Goal: Task Accomplishment & Management: Use online tool/utility

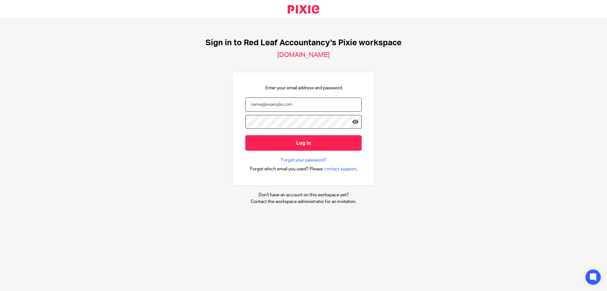
click at [291, 104] on input "email" at bounding box center [303, 104] width 116 height 14
type input "jonathan@redleafaccountancy.co.uk"
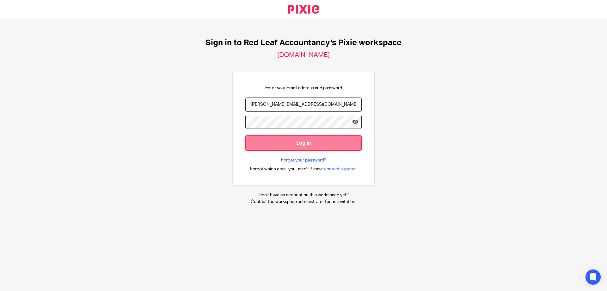
click at [298, 147] on input "Log in" at bounding box center [303, 142] width 116 height 15
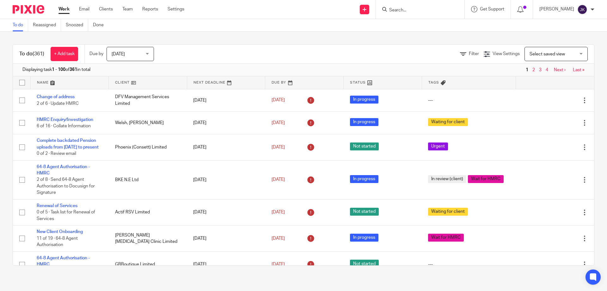
click at [409, 12] on input "Search" at bounding box center [417, 11] width 57 height 6
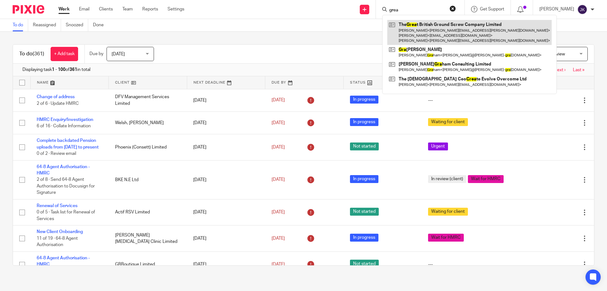
type input "grea"
click at [427, 24] on link at bounding box center [469, 32] width 164 height 25
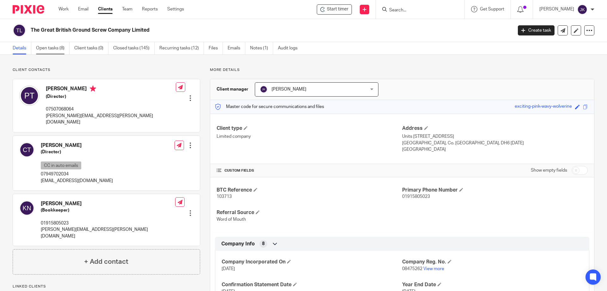
click at [48, 51] on link "Open tasks (8)" at bounding box center [53, 48] width 34 height 12
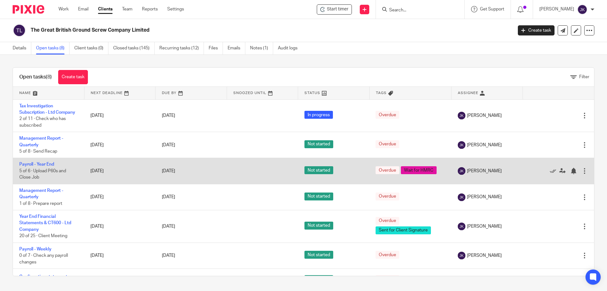
scroll to position [48, 0]
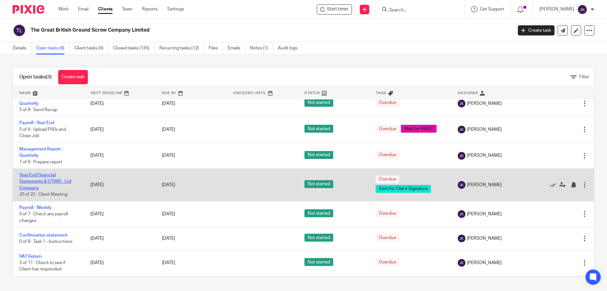
click at [65, 181] on link "Year End Financial Statements & CT600 - Ltd Company" at bounding box center [45, 181] width 52 height 17
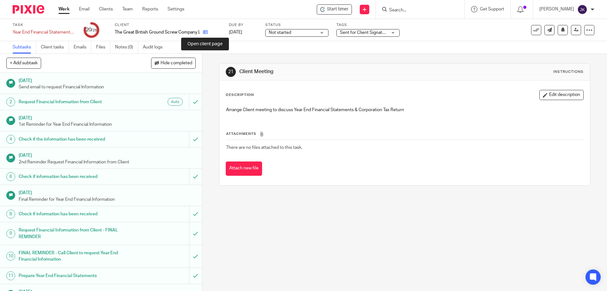
click at [206, 32] on icon at bounding box center [205, 32] width 5 height 5
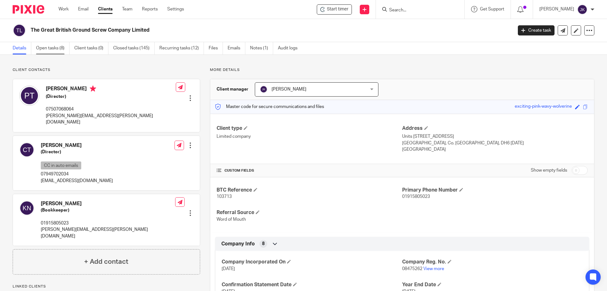
click at [61, 50] on link "Open tasks (8)" at bounding box center [53, 48] width 34 height 12
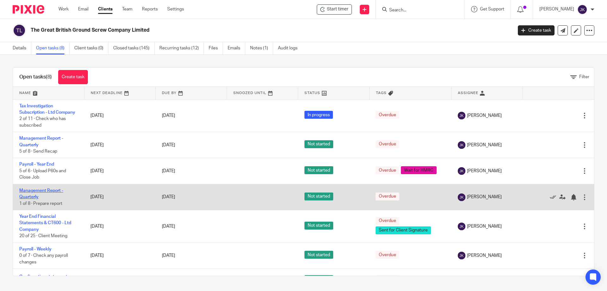
click at [41, 195] on link "Management Report - Quarterly" at bounding box center [41, 193] width 44 height 11
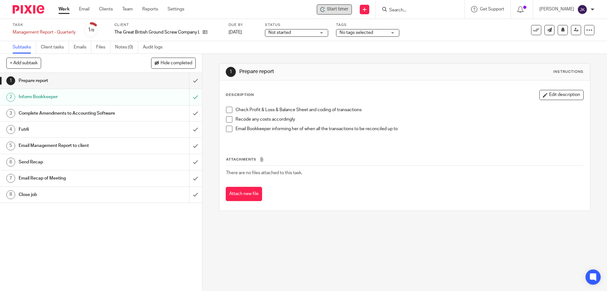
click at [335, 9] on span "Start timer" at bounding box center [337, 9] width 21 height 7
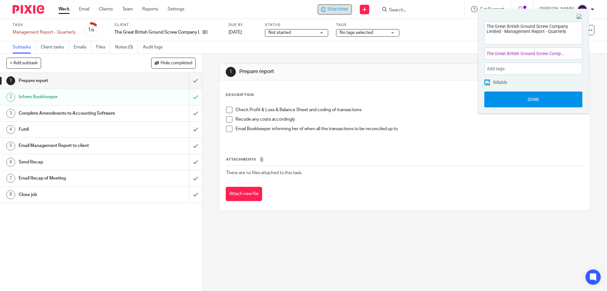
click at [503, 104] on button "Done" at bounding box center [533, 99] width 98 height 16
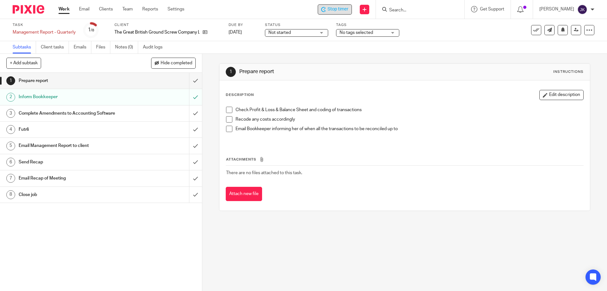
click at [342, 9] on span "Stop timer" at bounding box center [338, 9] width 21 height 7
click at [205, 30] on icon at bounding box center [205, 32] width 5 height 5
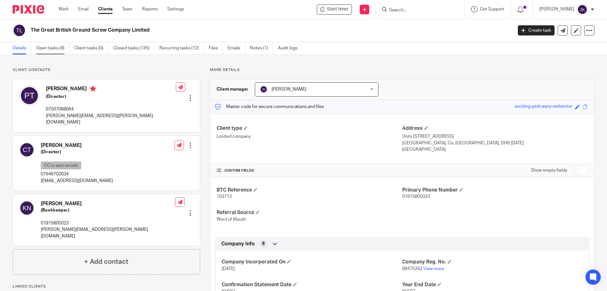
click at [51, 53] on link "Open tasks (8)" at bounding box center [53, 48] width 34 height 12
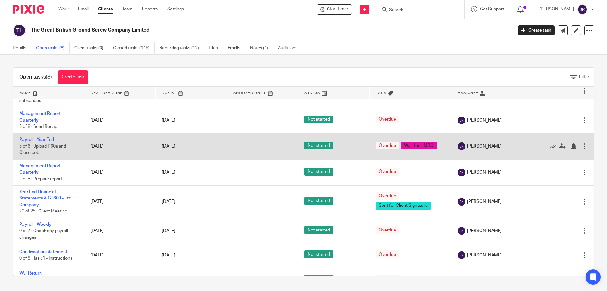
scroll to position [48, 0]
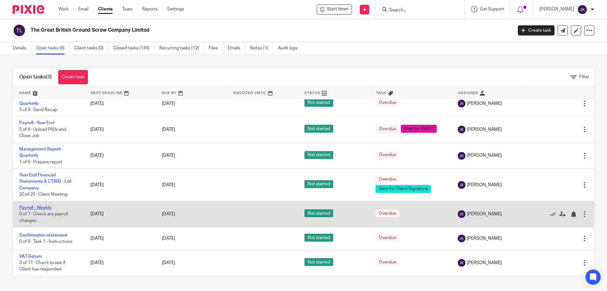
click at [46, 207] on link "Payroll - Weekly" at bounding box center [35, 207] width 32 height 4
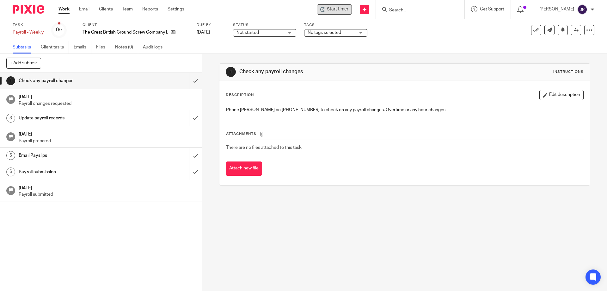
click at [344, 8] on span "Start timer" at bounding box center [337, 9] width 21 height 7
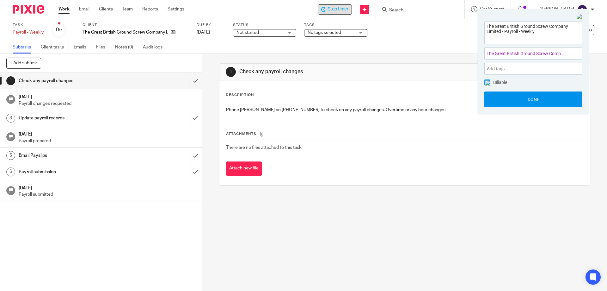
click at [537, 98] on button "Done" at bounding box center [533, 99] width 98 height 16
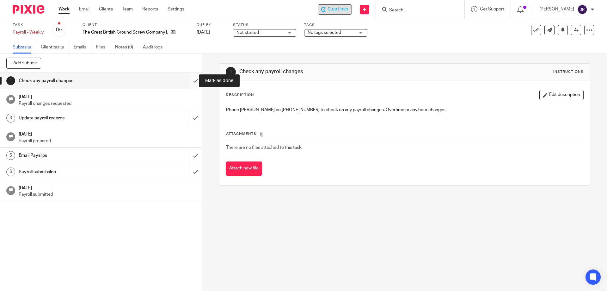
click at [189, 79] on input "submit" at bounding box center [101, 81] width 202 height 16
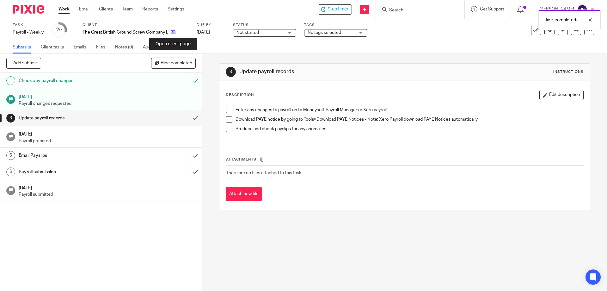
click at [172, 30] on icon at bounding box center [173, 32] width 5 height 5
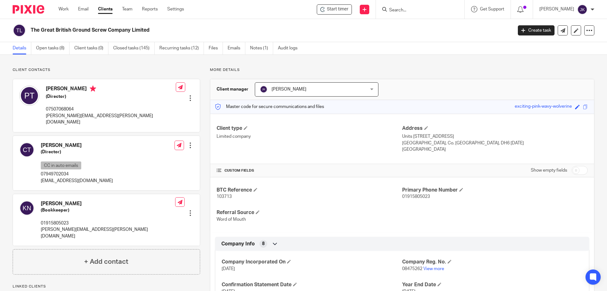
click at [238, 48] on link "Emails" at bounding box center [237, 48] width 18 height 12
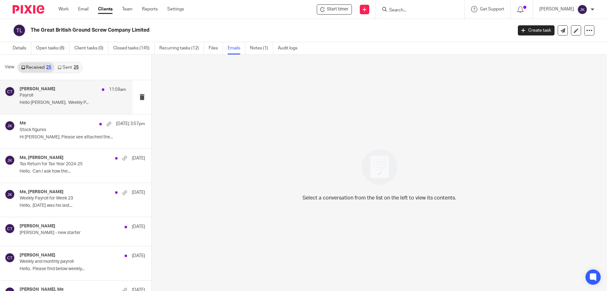
click at [64, 98] on p "Payroll" at bounding box center [62, 95] width 85 height 5
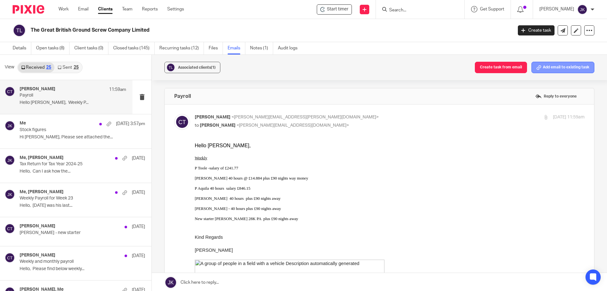
click at [536, 68] on icon at bounding box center [538, 67] width 5 height 5
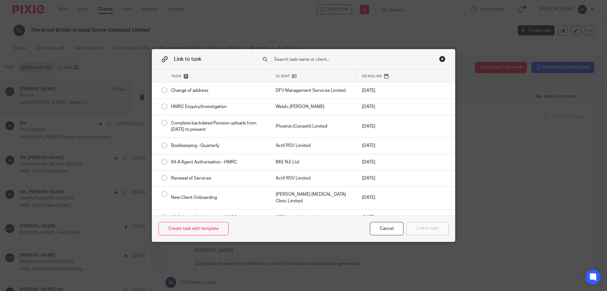
click at [295, 59] on input "text" at bounding box center [349, 59] width 152 height 7
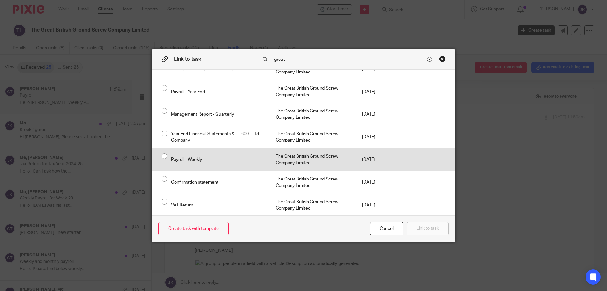
scroll to position [48, 0]
type input "great"
click at [301, 159] on div "The Great British Ground Screw Company Limited" at bounding box center [312, 158] width 86 height 22
radio input "true"
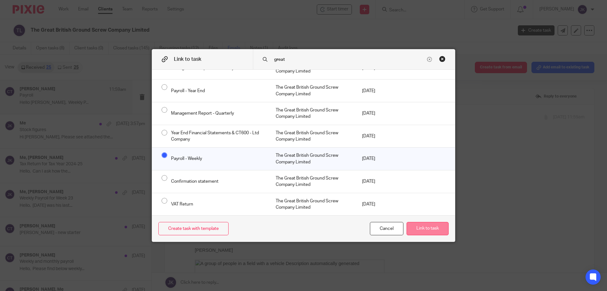
click at [416, 230] on button "Link to task" at bounding box center [428, 229] width 42 height 14
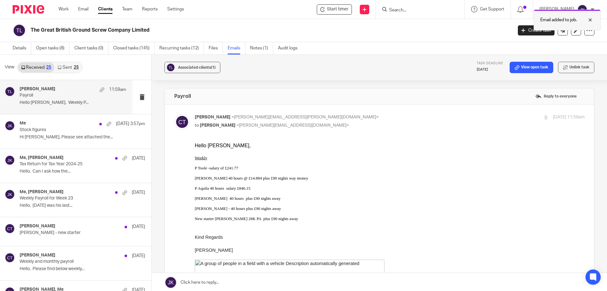
click at [592, 19] on div at bounding box center [585, 20] width 17 height 8
click at [52, 47] on link "Open tasks (8)" at bounding box center [53, 48] width 34 height 12
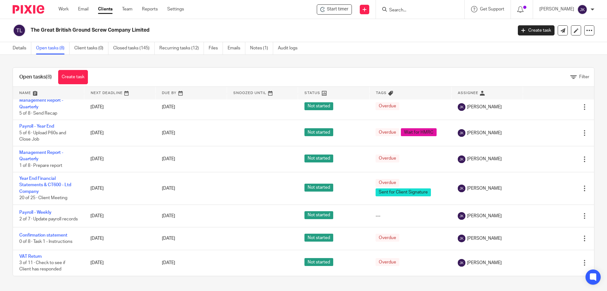
scroll to position [48, 0]
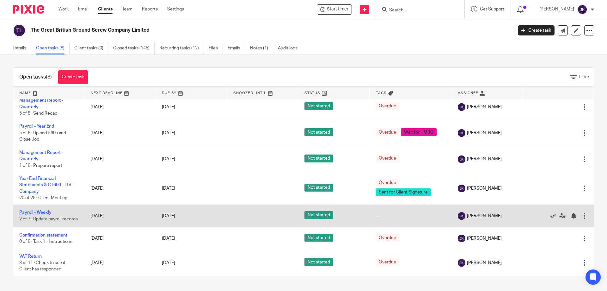
click at [39, 210] on link "Payroll - Weekly" at bounding box center [35, 212] width 32 height 4
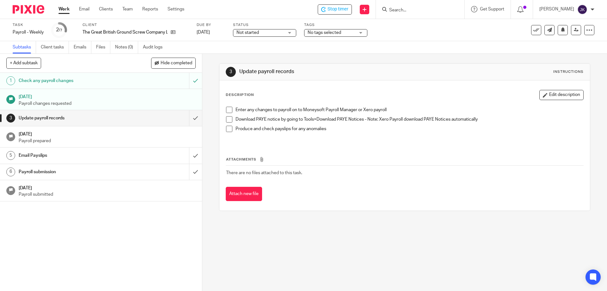
click at [226, 110] on span at bounding box center [229, 110] width 6 height 6
click at [226, 118] on span at bounding box center [229, 119] width 6 height 6
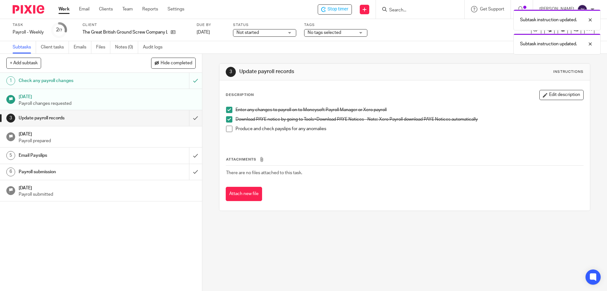
click at [226, 129] on span at bounding box center [229, 129] width 6 height 6
click at [187, 116] on input "submit" at bounding box center [101, 118] width 202 height 16
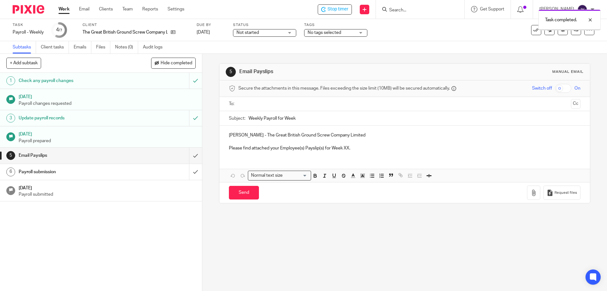
click at [247, 103] on input "text" at bounding box center [405, 103] width 328 height 7
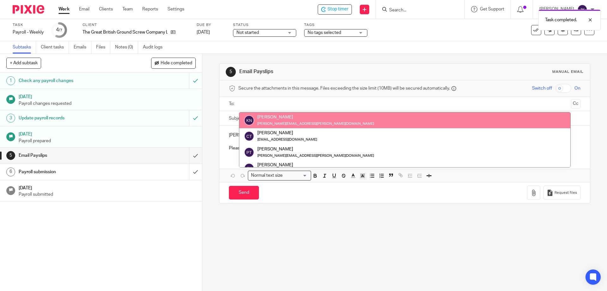
click at [365, 99] on ul at bounding box center [405, 104] width 332 height 10
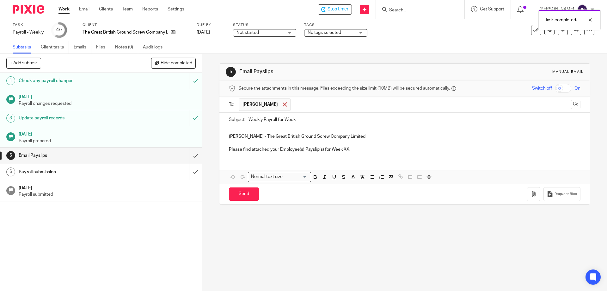
click at [281, 102] on div at bounding box center [284, 104] width 7 height 9
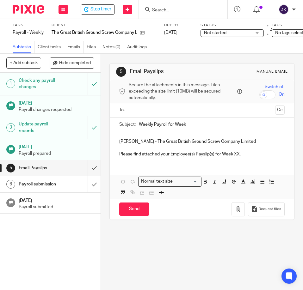
click at [145, 109] on input "text" at bounding box center [202, 110] width 142 height 7
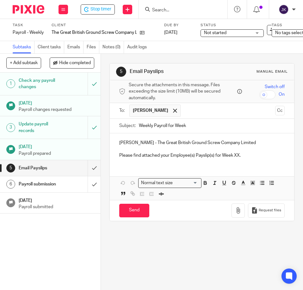
click at [205, 126] on input "Weekly Payroll for Week" at bounding box center [212, 126] width 146 height 14
click at [193, 129] on input "Weekly Payroll for Week" at bounding box center [212, 126] width 146 height 14
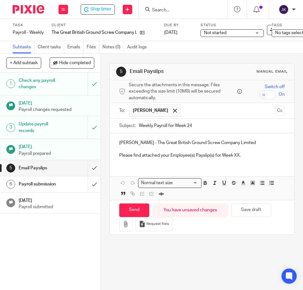
type input "Weekly Payroll for Week 24"
click at [234, 156] on p "Please find attached your Employee(s) Payslip(s) for Week XX." at bounding box center [201, 155] width 165 height 6
click at [122, 142] on p "Peter - The Great British Ground Screw Company Limited" at bounding box center [201, 143] width 165 height 6
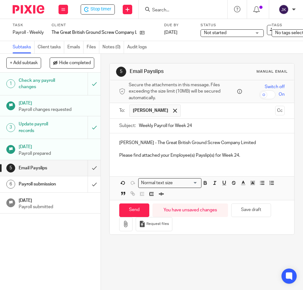
click at [257, 156] on p "Please find attached your Employee(s) Payslip(s) for Week 24." at bounding box center [201, 155] width 165 height 6
click at [121, 228] on button "button" at bounding box center [125, 224] width 13 height 14
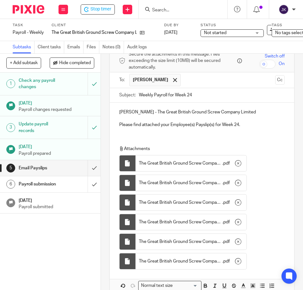
scroll to position [94, 0]
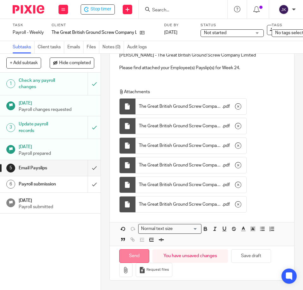
click at [130, 249] on input "Send" at bounding box center [134, 256] width 30 height 14
type input "Sent"
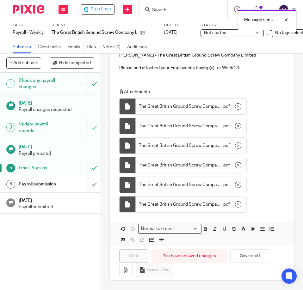
click at [69, 187] on div "Payroll submission" at bounding box center [50, 184] width 63 height 9
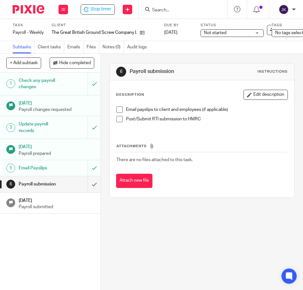
click at [117, 110] on span at bounding box center [119, 110] width 6 height 6
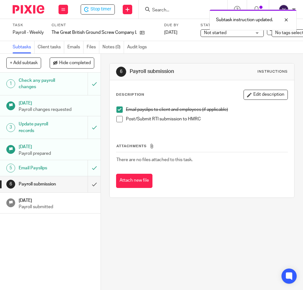
click at [116, 119] on span at bounding box center [119, 119] width 6 height 6
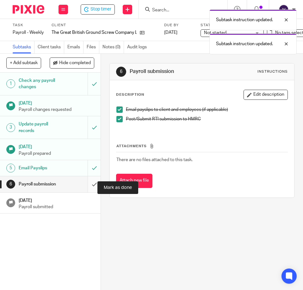
click at [88, 187] on input "submit" at bounding box center [50, 184] width 101 height 16
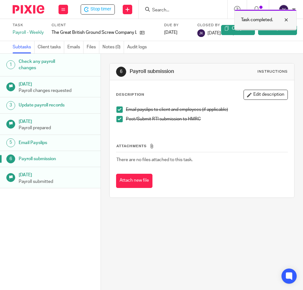
click at [286, 20] on div at bounding box center [281, 20] width 17 height 8
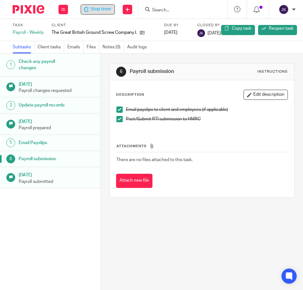
click at [95, 10] on span "Stop timer" at bounding box center [100, 9] width 21 height 7
click at [93, 47] on link "Files" at bounding box center [93, 47] width 13 height 12
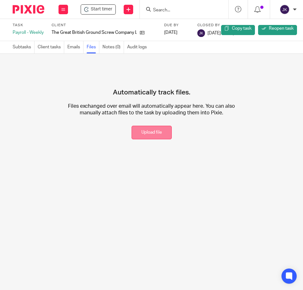
click at [150, 134] on button "Upload file" at bounding box center [152, 133] width 40 height 14
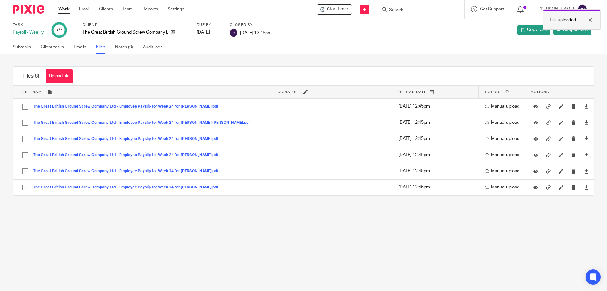
click at [303, 21] on div at bounding box center [585, 20] width 17 height 8
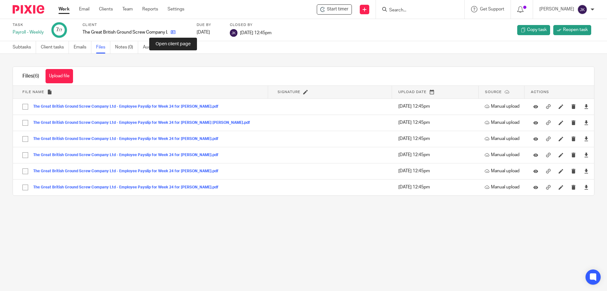
click at [175, 31] on icon at bounding box center [173, 32] width 5 height 5
